Goal: Transaction & Acquisition: Purchase product/service

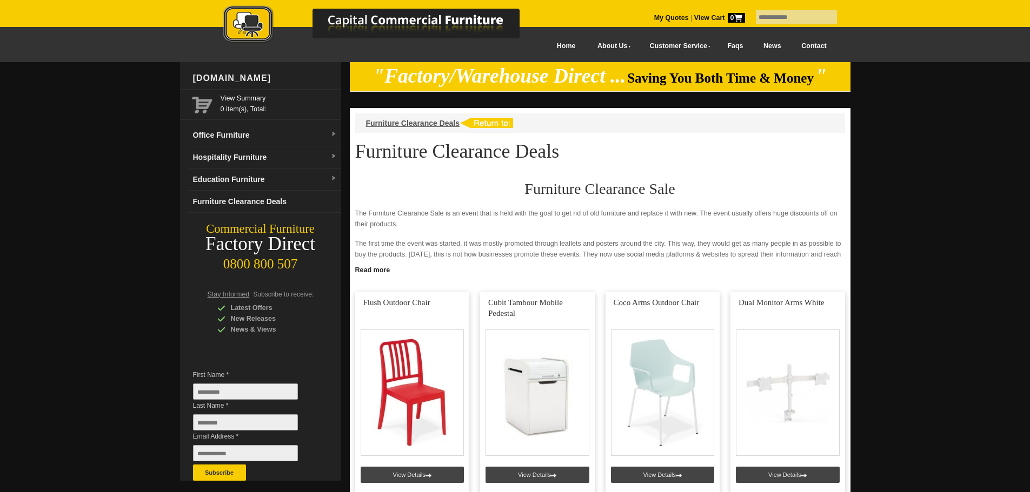
scroll to position [54, 0]
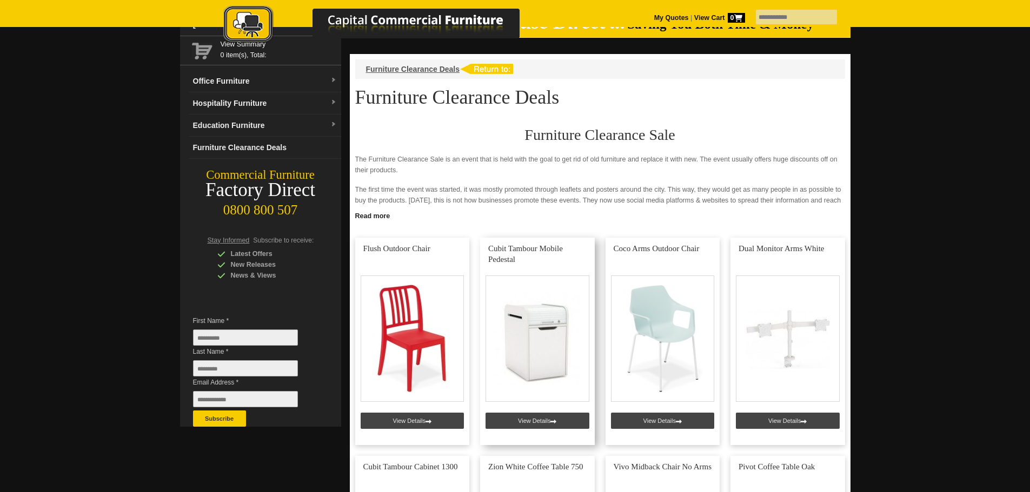
click at [531, 424] on link at bounding box center [537, 342] width 115 height 208
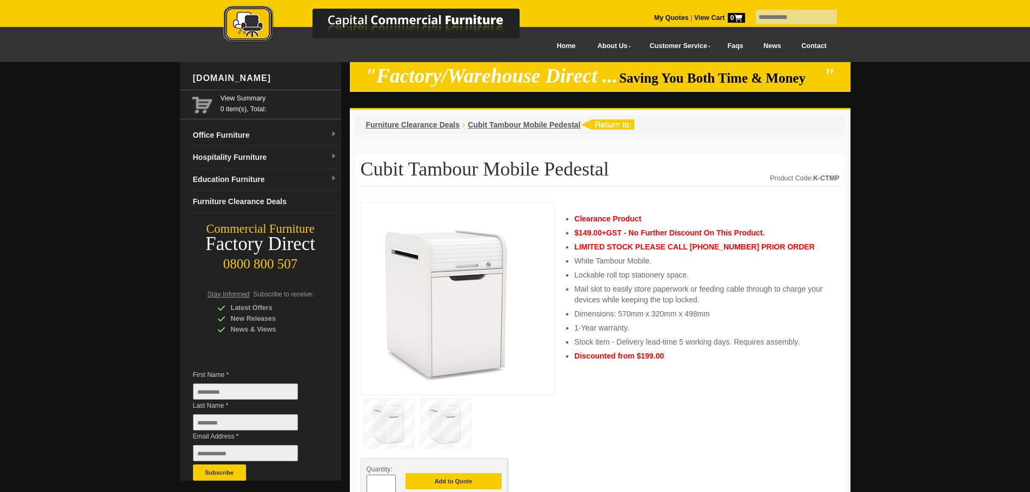
click at [375, 429] on img at bounding box center [389, 423] width 50 height 48
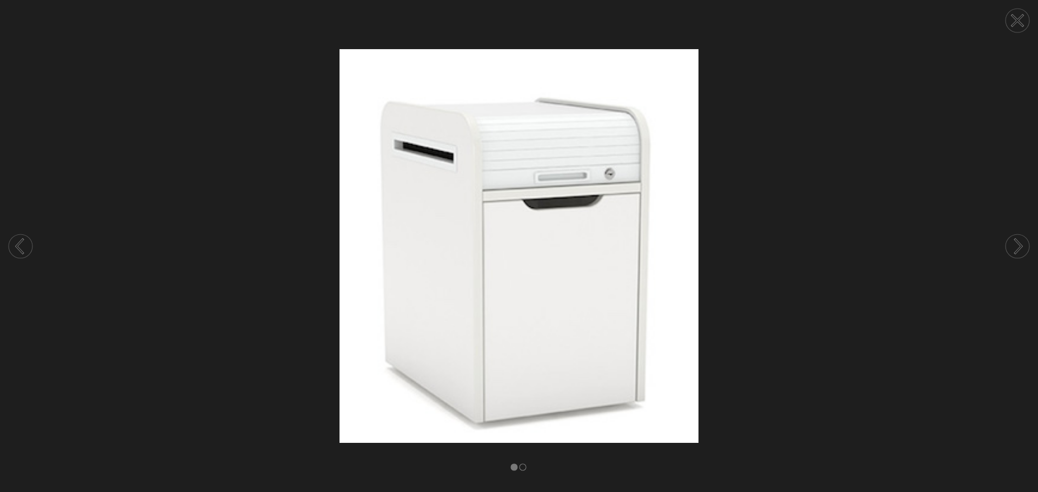
click at [726, 294] on img at bounding box center [519, 246] width 1038 height 394
click at [548, 465] on div at bounding box center [519, 246] width 1038 height 492
click at [520, 469] on rect at bounding box center [522, 467] width 6 height 6
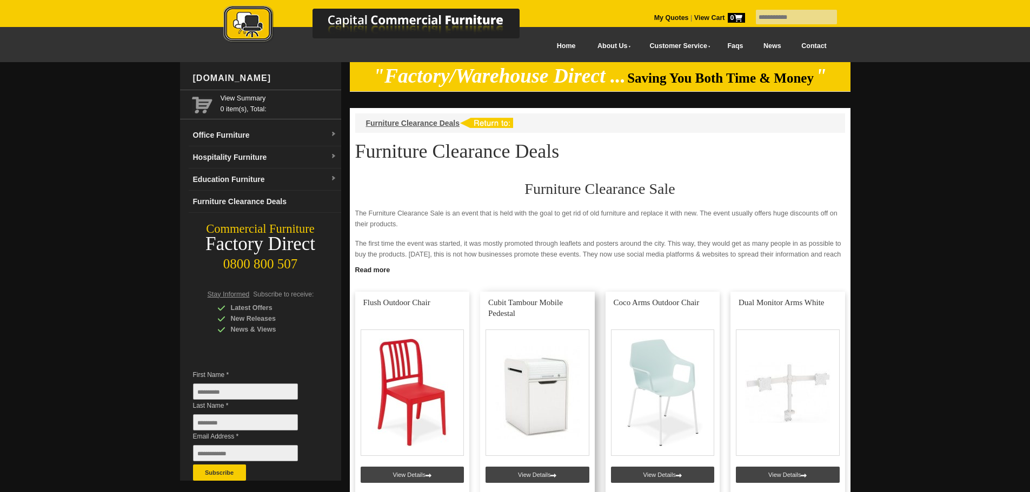
scroll to position [54, 0]
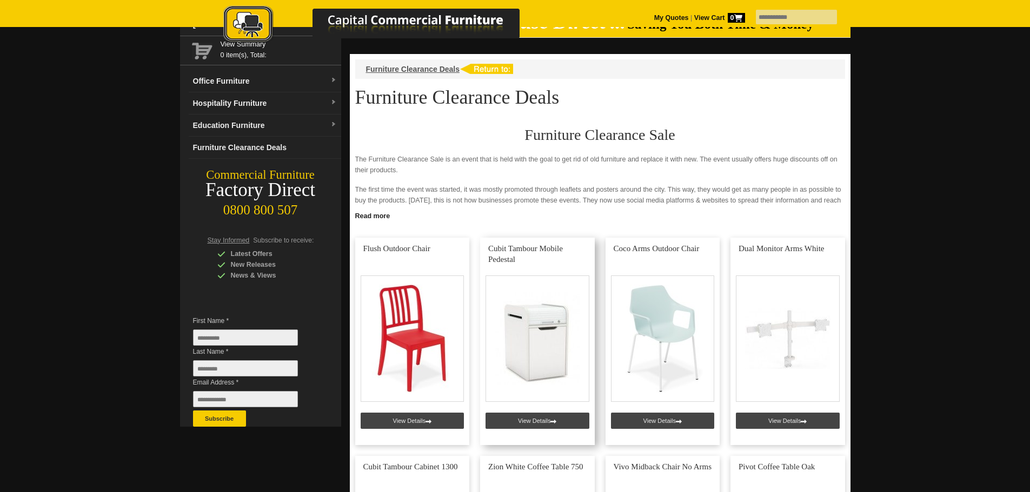
drag, startPoint x: 543, startPoint y: 248, endPoint x: 494, endPoint y: 252, distance: 49.4
click at [494, 252] on link at bounding box center [537, 342] width 115 height 208
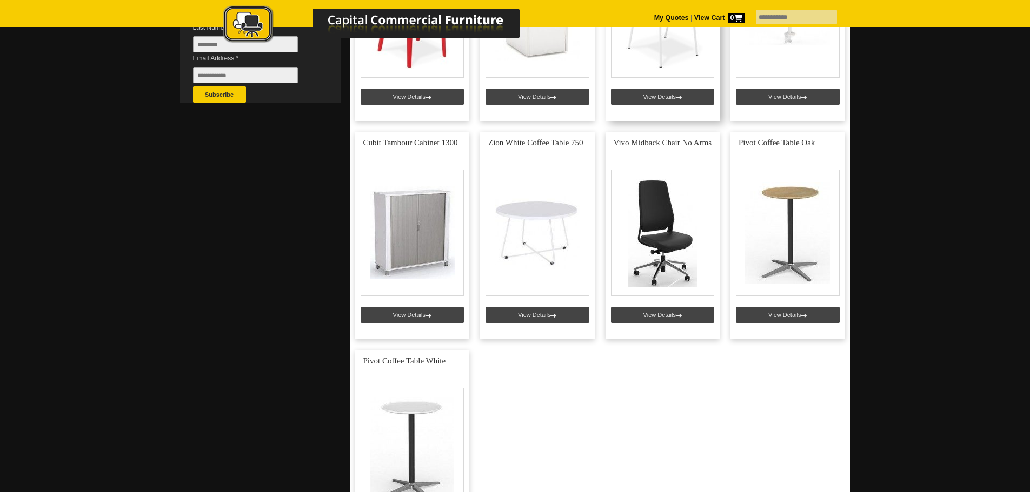
scroll to position [486, 0]
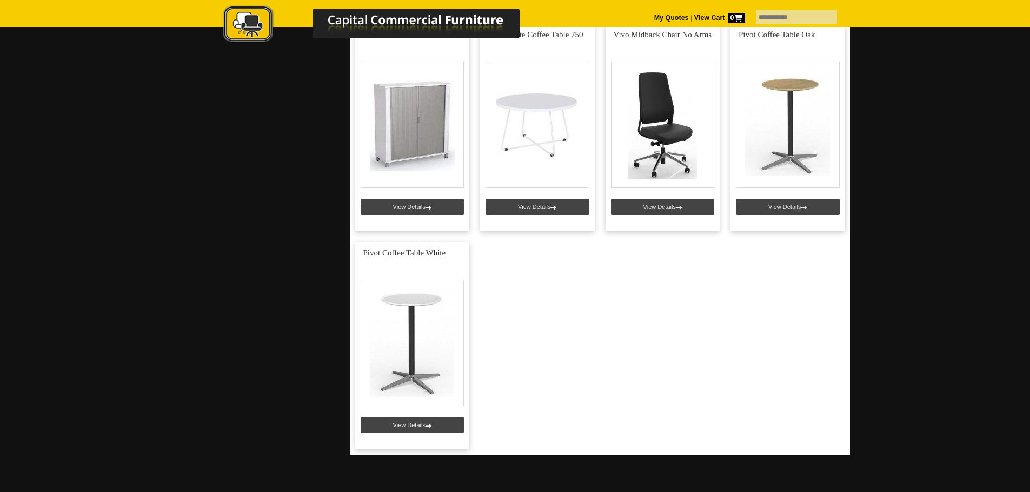
drag, startPoint x: 650, startPoint y: 404, endPoint x: 630, endPoint y: 407, distance: 20.3
click at [630, 407] on div "Flush Outdoor Chair View Details Cubit Tambour Mobile Pedestal View Details Coc…" at bounding box center [599, 128] width 511 height 666
